Goal: Task Accomplishment & Management: Complete application form

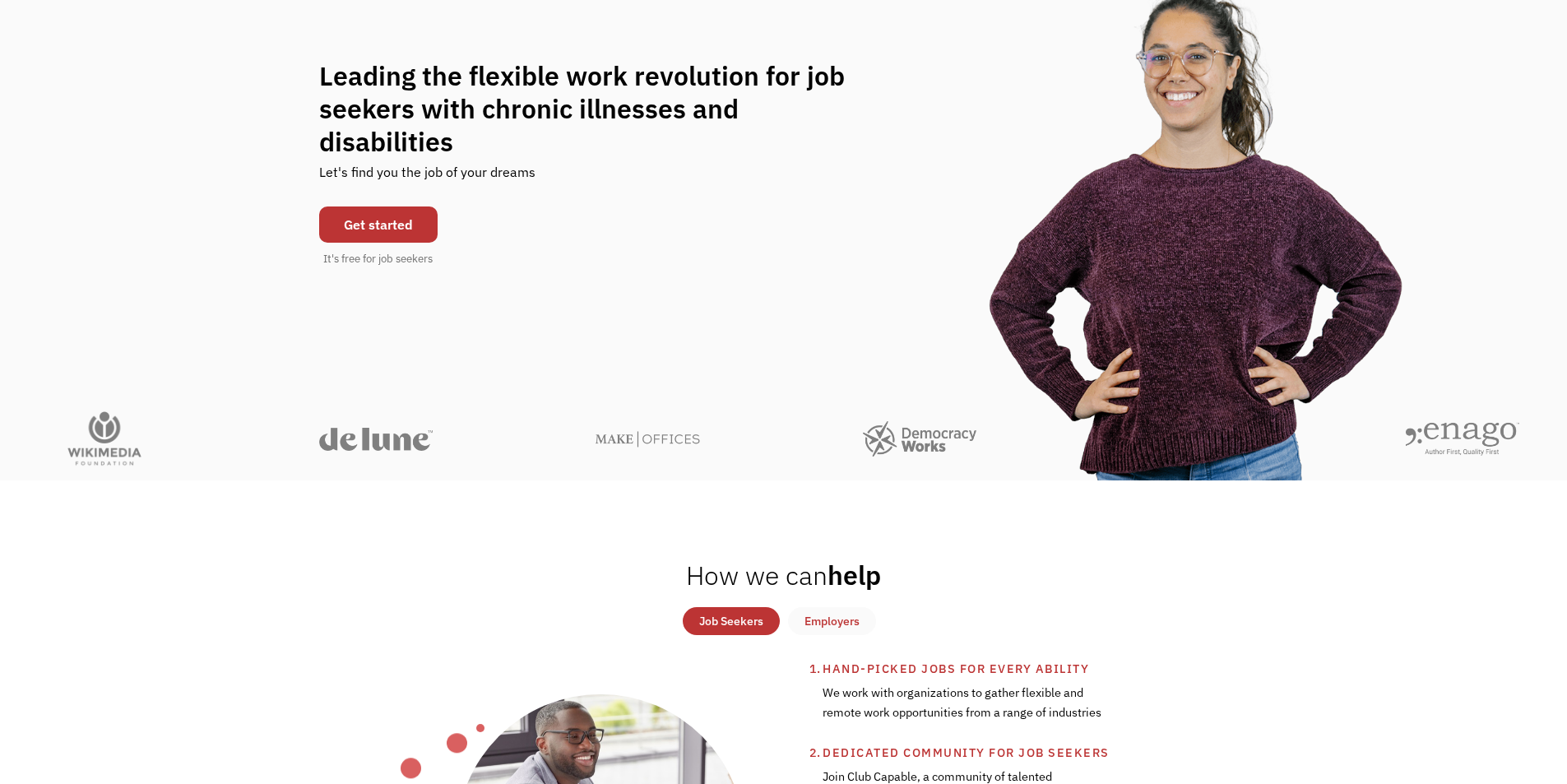
scroll to position [164, 0]
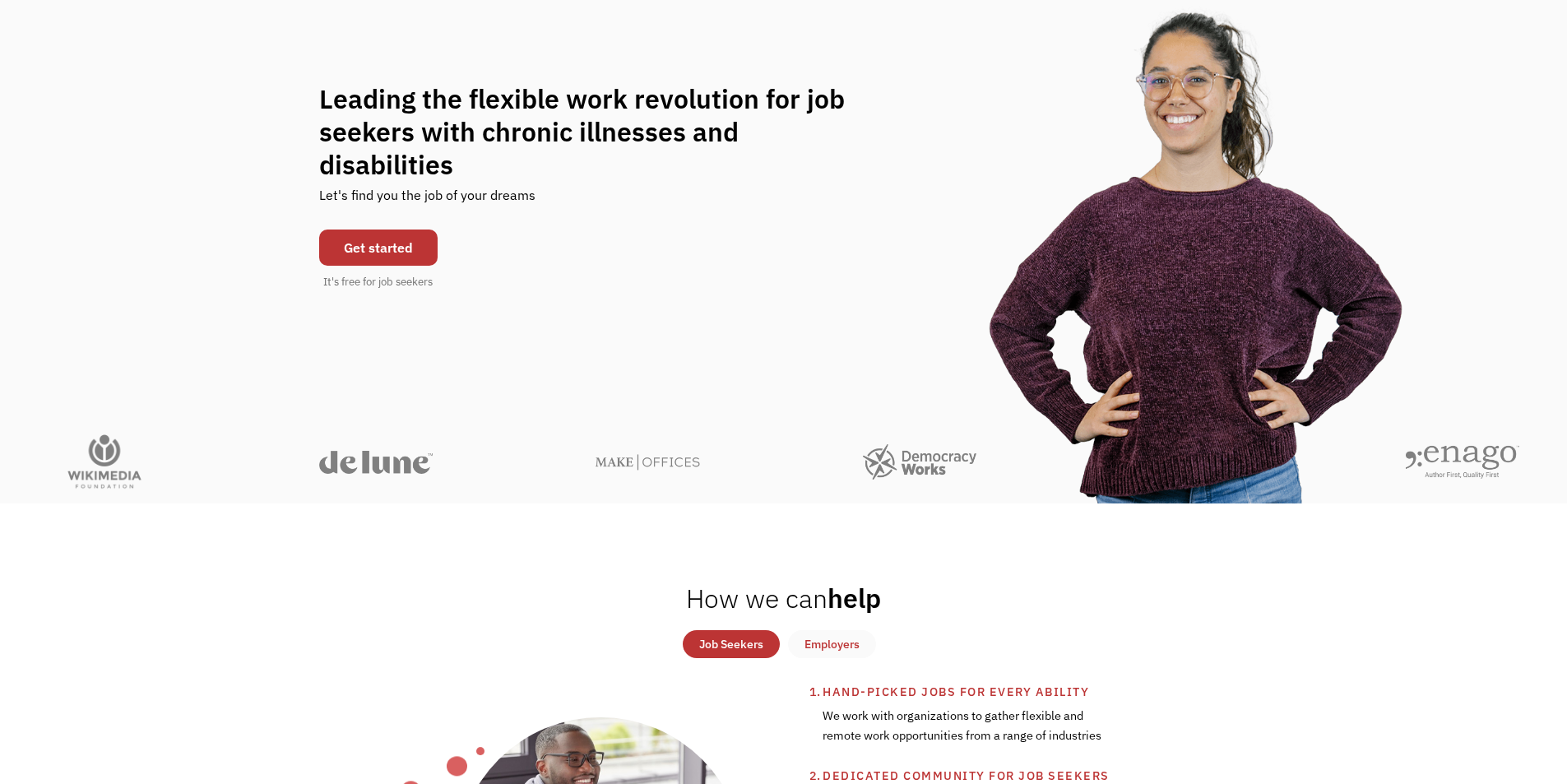
click at [403, 230] on link "Get started" at bounding box center [378, 248] width 118 height 37
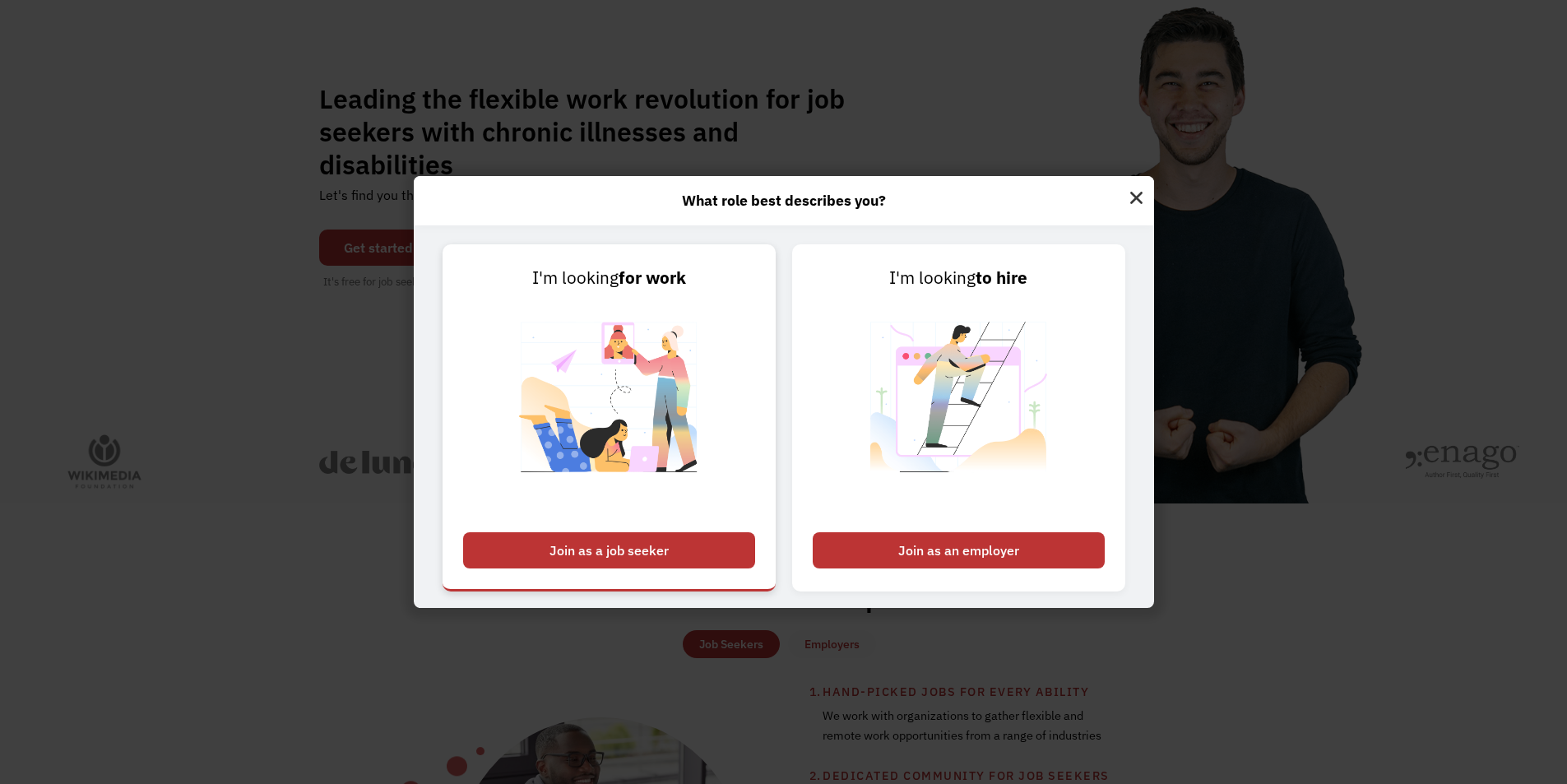
click at [631, 552] on div "Join as a job seeker" at bounding box center [609, 550] width 292 height 37
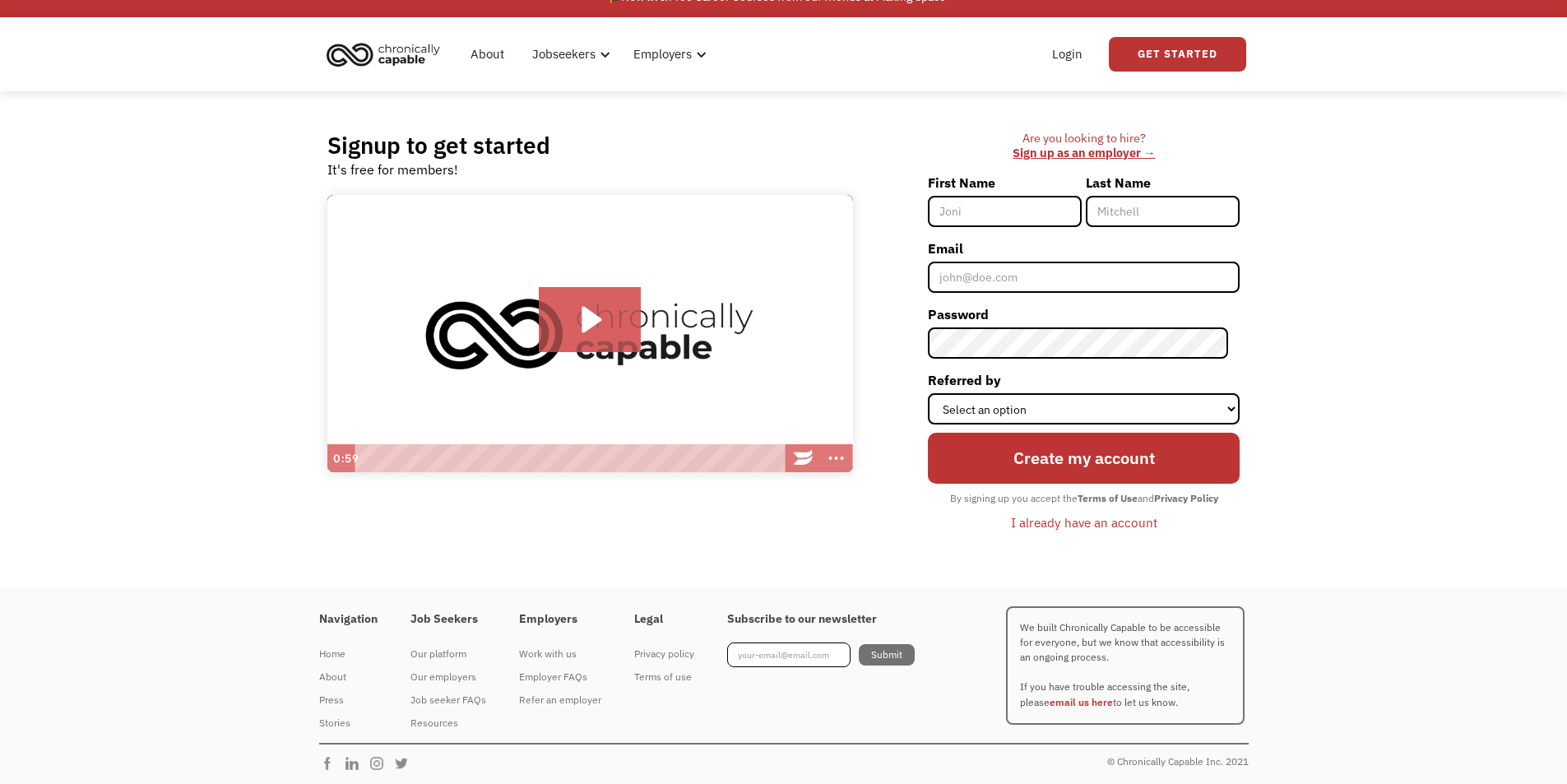
scroll to position [27, 0]
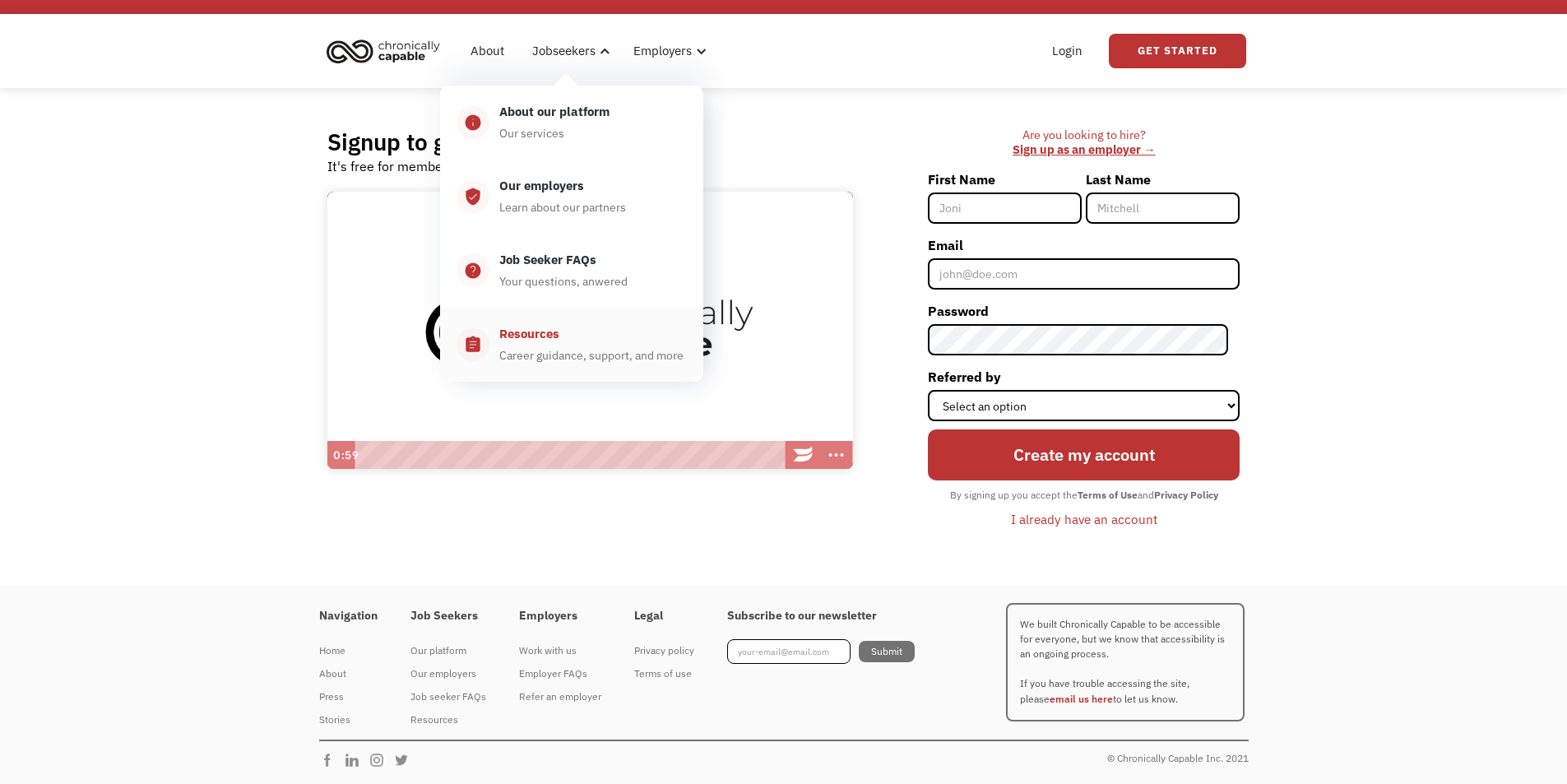
click at [554, 332] on div "Resources" at bounding box center [529, 333] width 60 height 20
